Goal: Navigation & Orientation: Find specific page/section

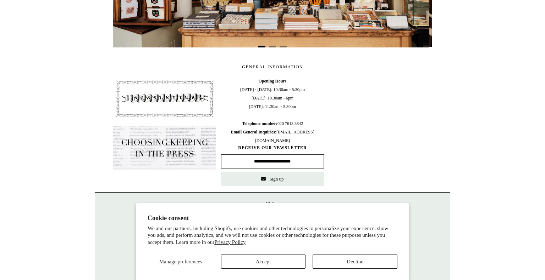
scroll to position [316, 0]
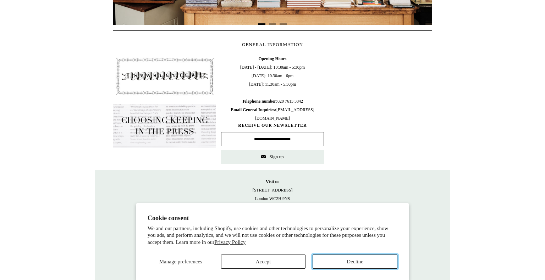
click at [343, 261] on button "Decline" at bounding box center [354, 262] width 85 height 14
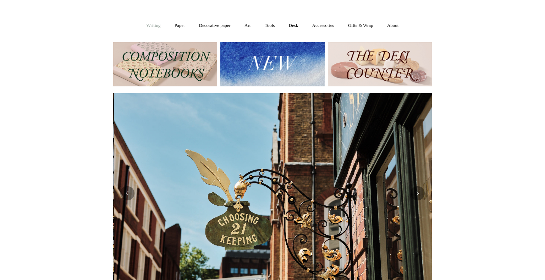
scroll to position [0, 318]
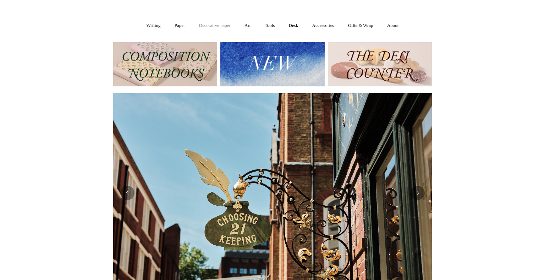
click at [214, 23] on link "Decorative paper +" at bounding box center [215, 25] width 44 height 19
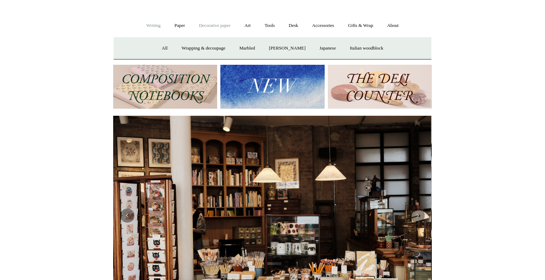
scroll to position [0, 0]
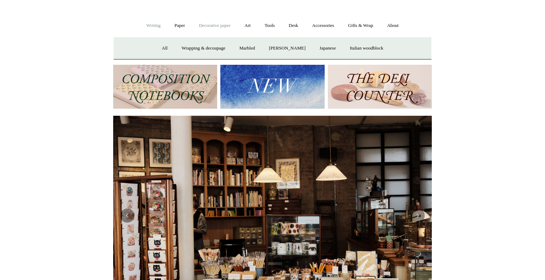
click at [150, 28] on link "Writing +" at bounding box center [153, 25] width 27 height 19
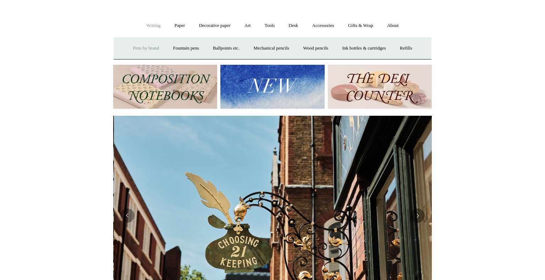
scroll to position [0, 318]
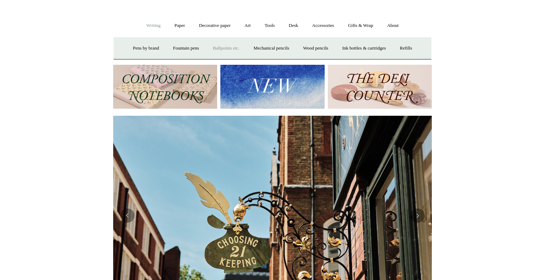
click at [237, 49] on link "Ballpoints etc. +" at bounding box center [225, 48] width 39 height 19
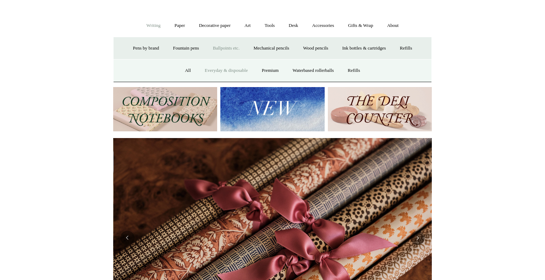
scroll to position [0, 637]
click at [224, 69] on link "Everyday & disposable" at bounding box center [226, 70] width 56 height 19
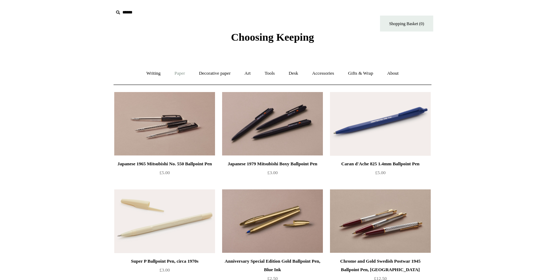
click at [179, 74] on link "Paper +" at bounding box center [179, 73] width 23 height 19
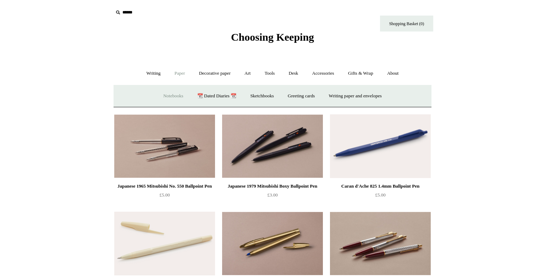
click at [179, 99] on link "Notebooks +" at bounding box center [173, 96] width 33 height 19
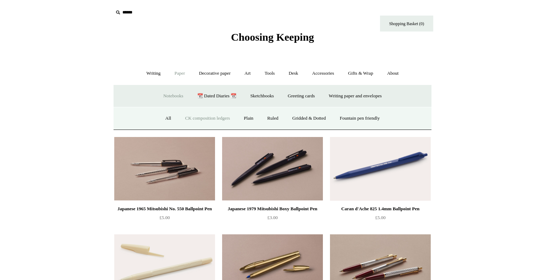
click at [210, 123] on link "CK composition ledgers" at bounding box center [207, 118] width 57 height 19
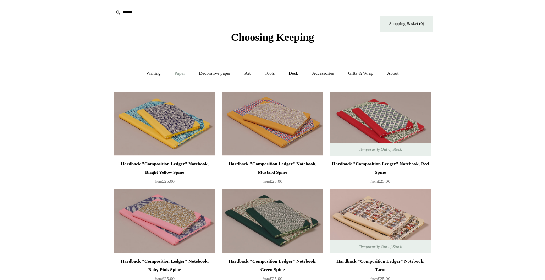
click at [169, 72] on link "Paper +" at bounding box center [179, 73] width 23 height 19
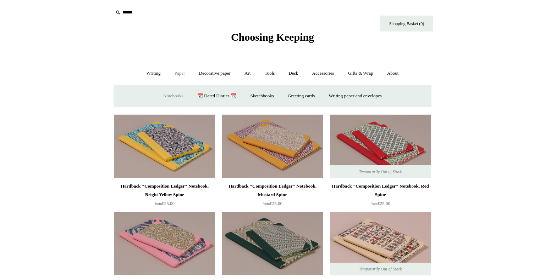
click at [181, 95] on link "Notebooks +" at bounding box center [173, 96] width 33 height 19
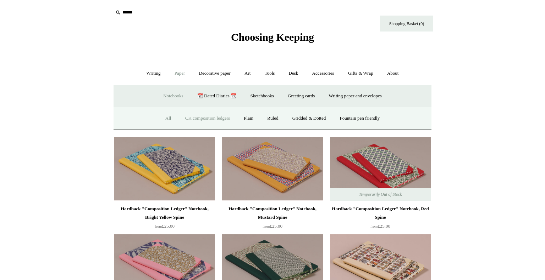
click at [165, 117] on link "All" at bounding box center [168, 118] width 19 height 19
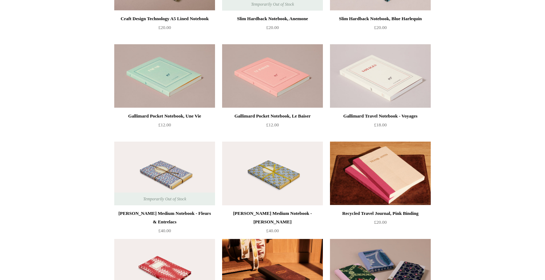
scroll to position [2492, 0]
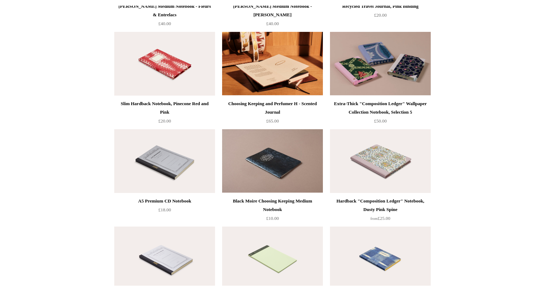
scroll to position [2698, 0]
